Goal: Task Accomplishment & Management: Complete application form

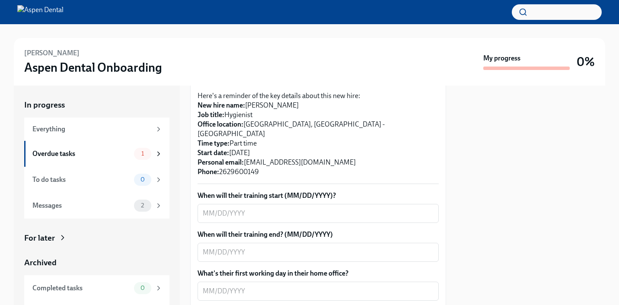
scroll to position [178, 0]
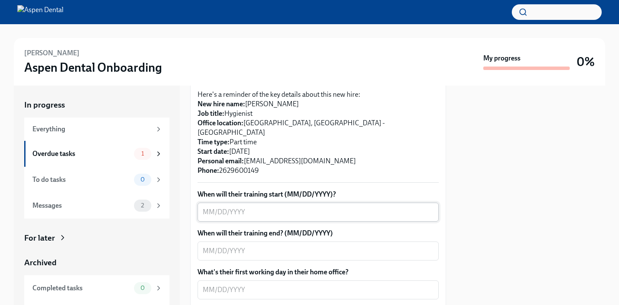
click at [248, 203] on div "x ​" at bounding box center [318, 212] width 241 height 19
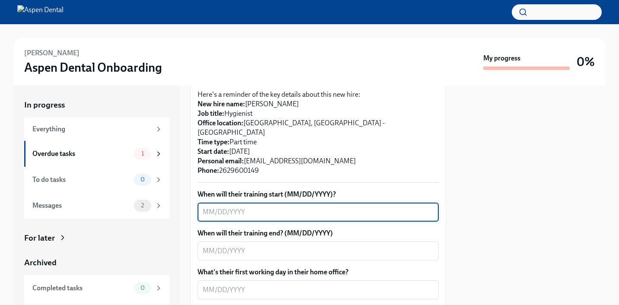
click at [262, 207] on textarea "When will their training start (MM/DD/YYYY)?" at bounding box center [318, 212] width 231 height 10
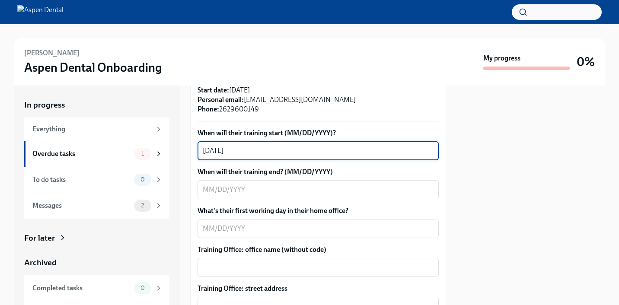
scroll to position [241, 0]
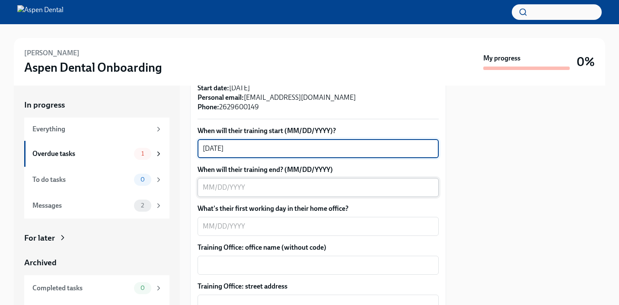
type textarea "[DATE]"
click at [242, 182] on textarea "When will their training end? (MM/DD/YYYY)" at bounding box center [318, 187] width 231 height 10
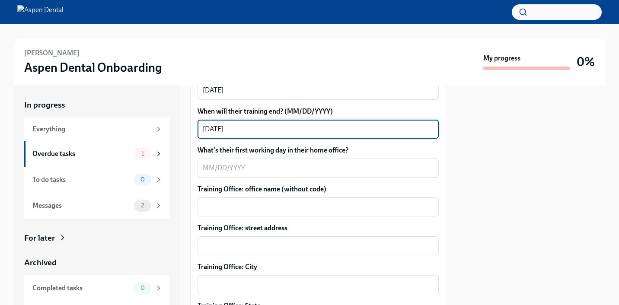
scroll to position [301, 0]
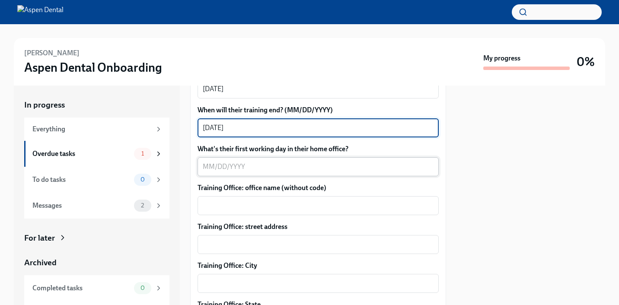
type textarea "[DATE]"
click at [249, 162] on textarea "What's their first working day in their home office?" at bounding box center [318, 167] width 231 height 10
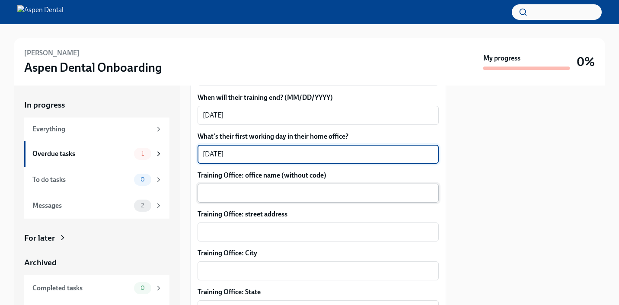
scroll to position [318, 0]
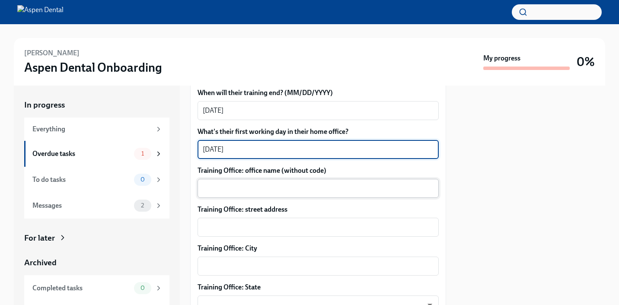
type textarea "[DATE]"
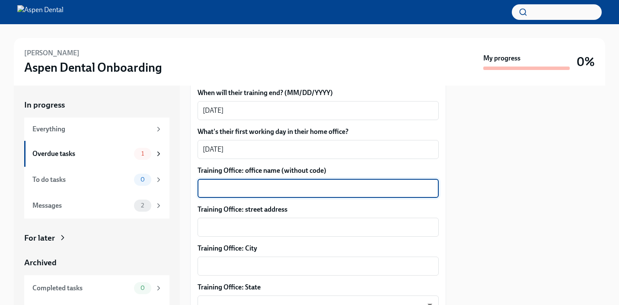
click at [270, 183] on textarea "Training Office: office name (without code)" at bounding box center [318, 188] width 231 height 10
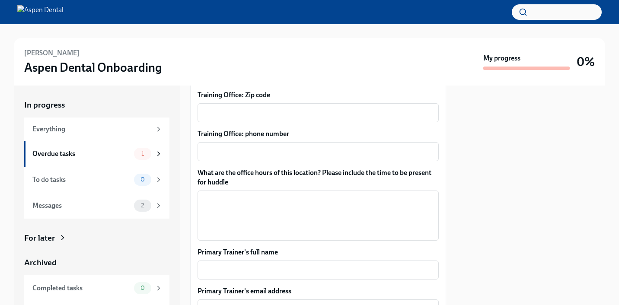
scroll to position [548, 0]
click at [257, 195] on textarea "What are the office hours of this location? Please include the time to be prese…" at bounding box center [318, 216] width 231 height 42
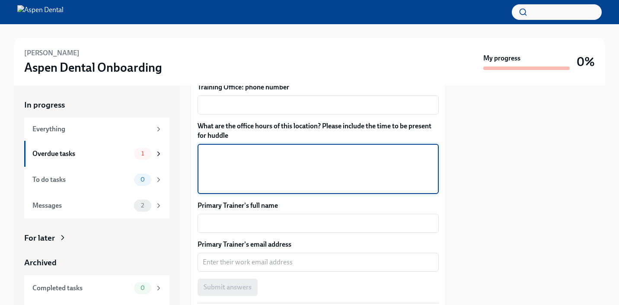
scroll to position [606, 0]
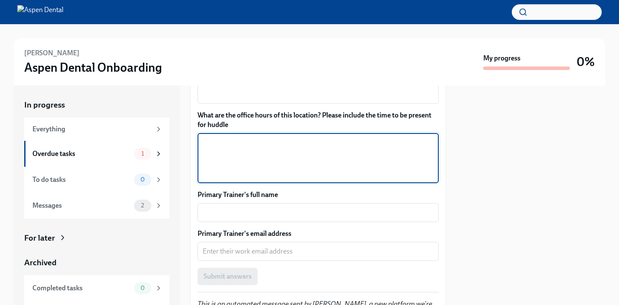
click at [257, 208] on textarea "Primary Trainer's full name" at bounding box center [318, 213] width 231 height 10
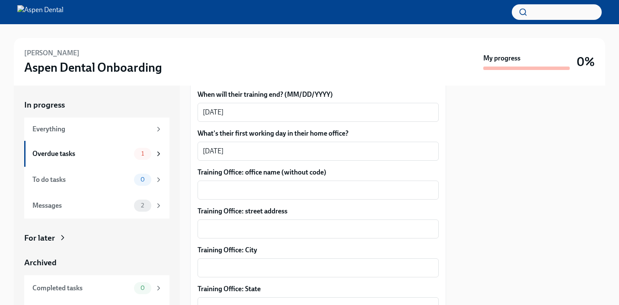
scroll to position [0, 0]
